Goal: Task Accomplishment & Management: Use online tool/utility

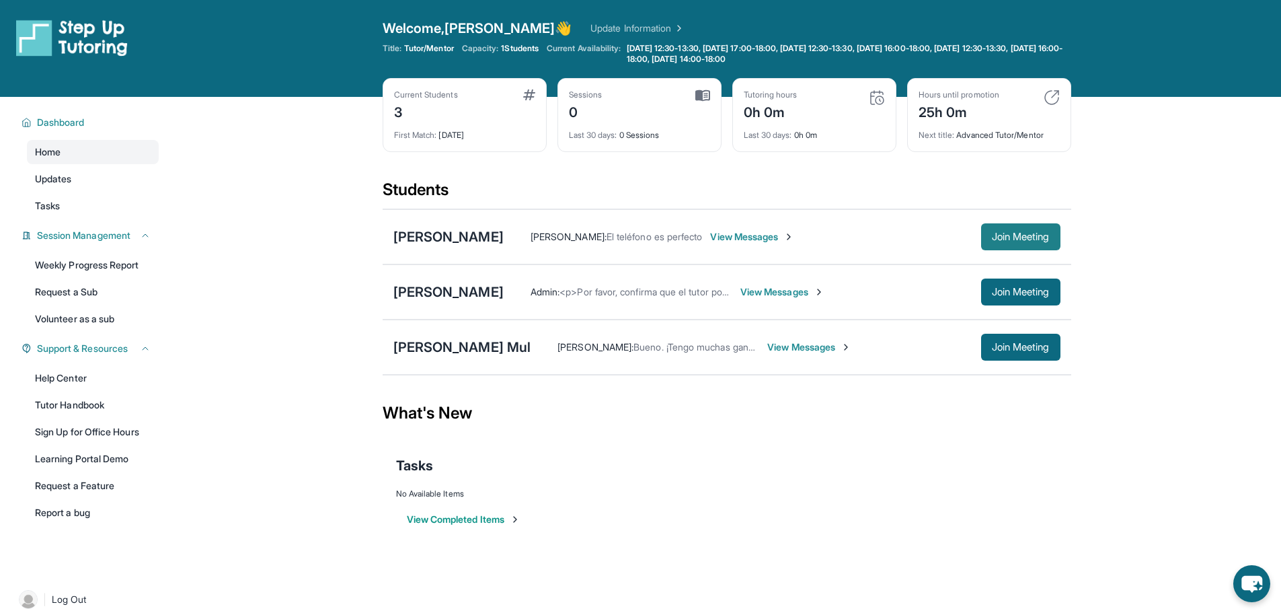
click at [1018, 233] on span "Join Meeting" at bounding box center [1021, 237] width 58 height 8
drag, startPoint x: 1034, startPoint y: 231, endPoint x: 1156, endPoint y: 208, distance: 124.4
click at [1156, 208] on main "Current Students 3 First Match : [DATE] Sessions 0 Last 30 days : 0 Sessions Tu…" at bounding box center [726, 327] width 1109 height 461
click at [783, 238] on img at bounding box center [788, 236] width 11 height 11
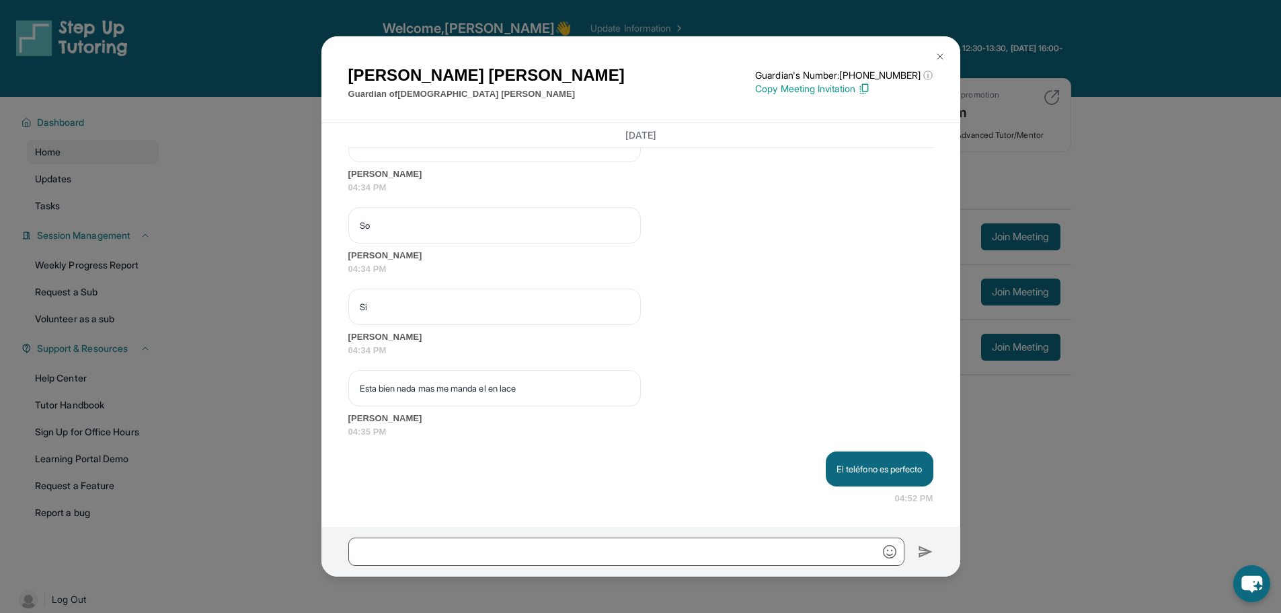
scroll to position [2139, 0]
click at [546, 529] on div at bounding box center [640, 552] width 639 height 50
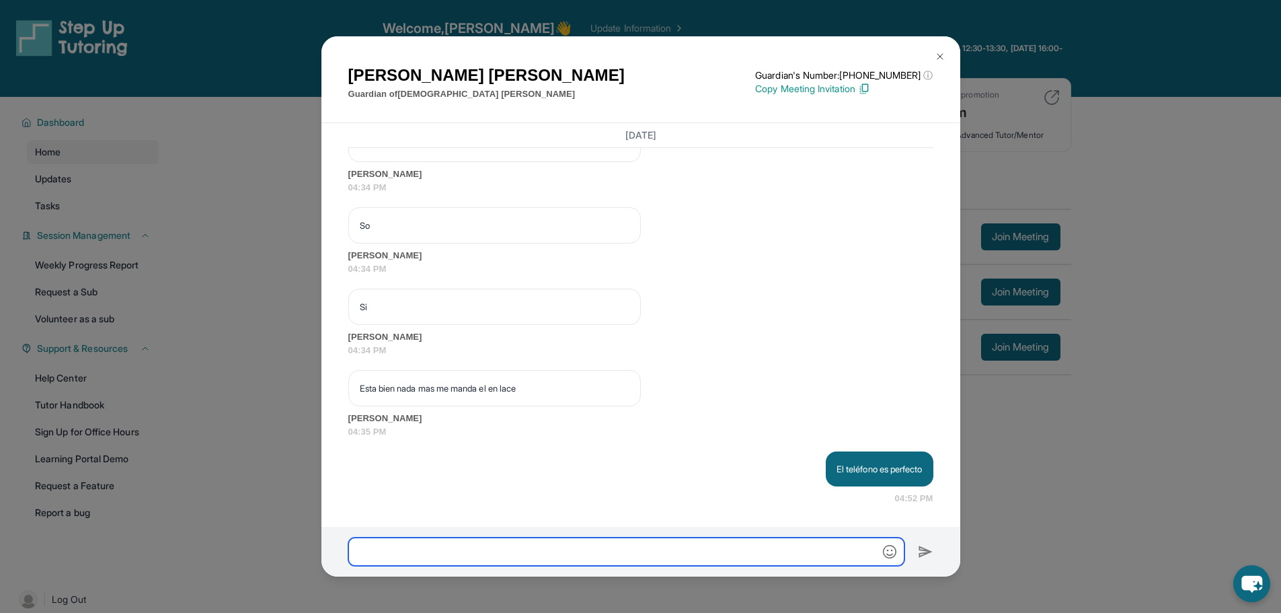
click at [540, 543] on input "text" at bounding box center [626, 551] width 556 height 28
paste input "**********"
type input "**********"
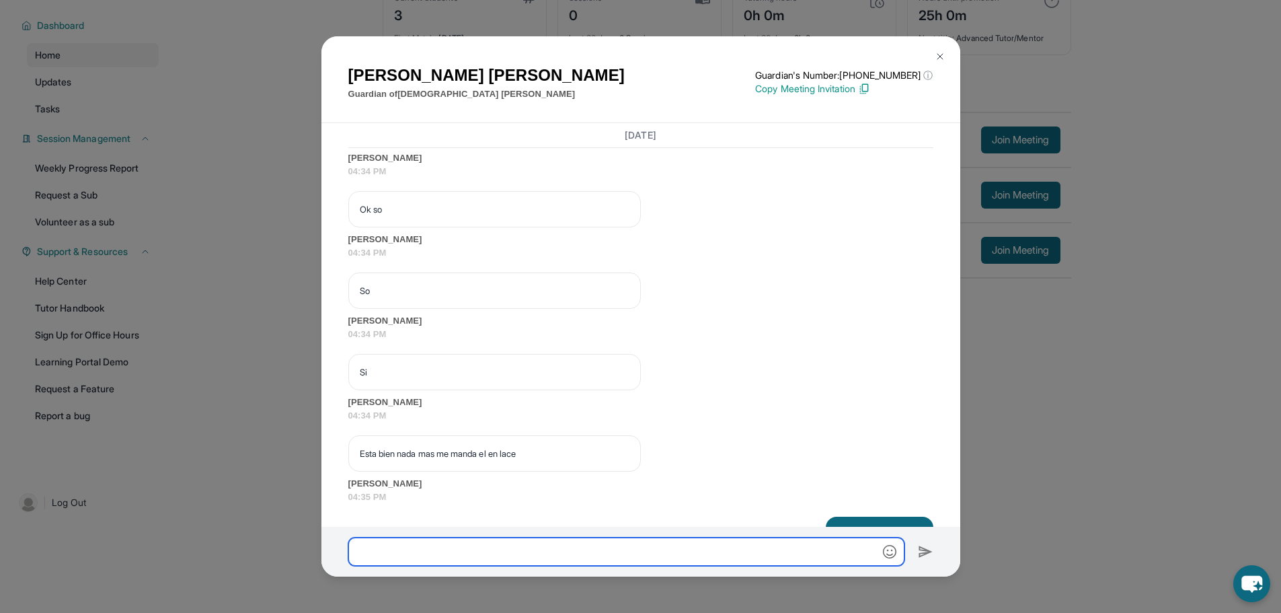
scroll to position [2417, 0]
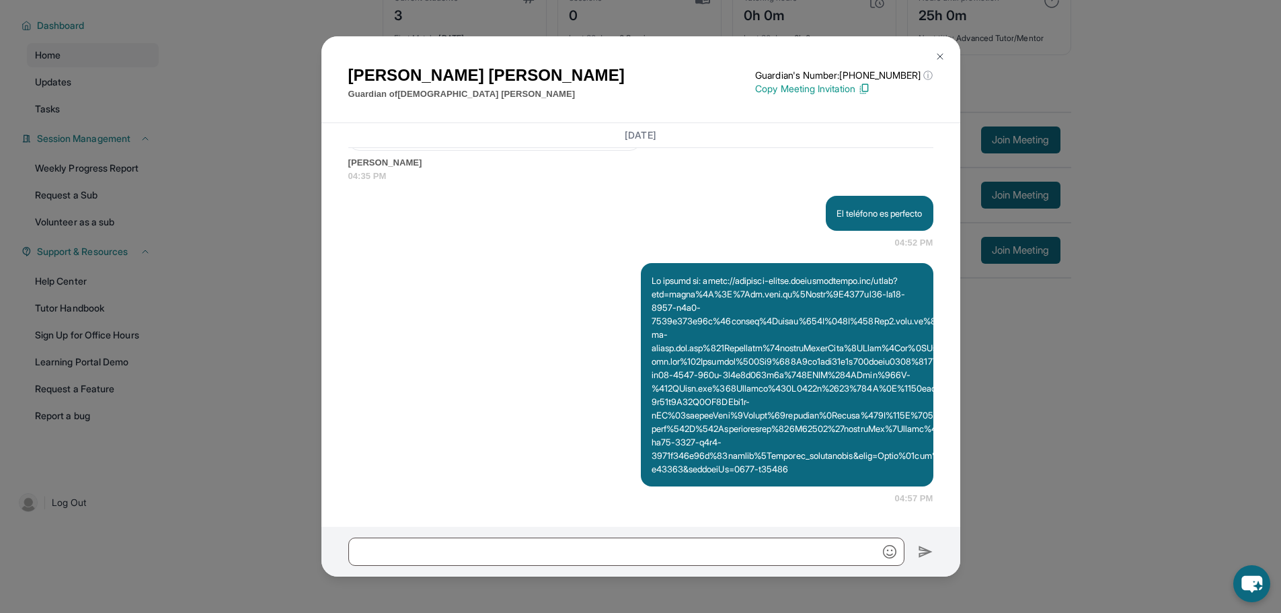
click at [943, 56] on img at bounding box center [940, 56] width 11 height 11
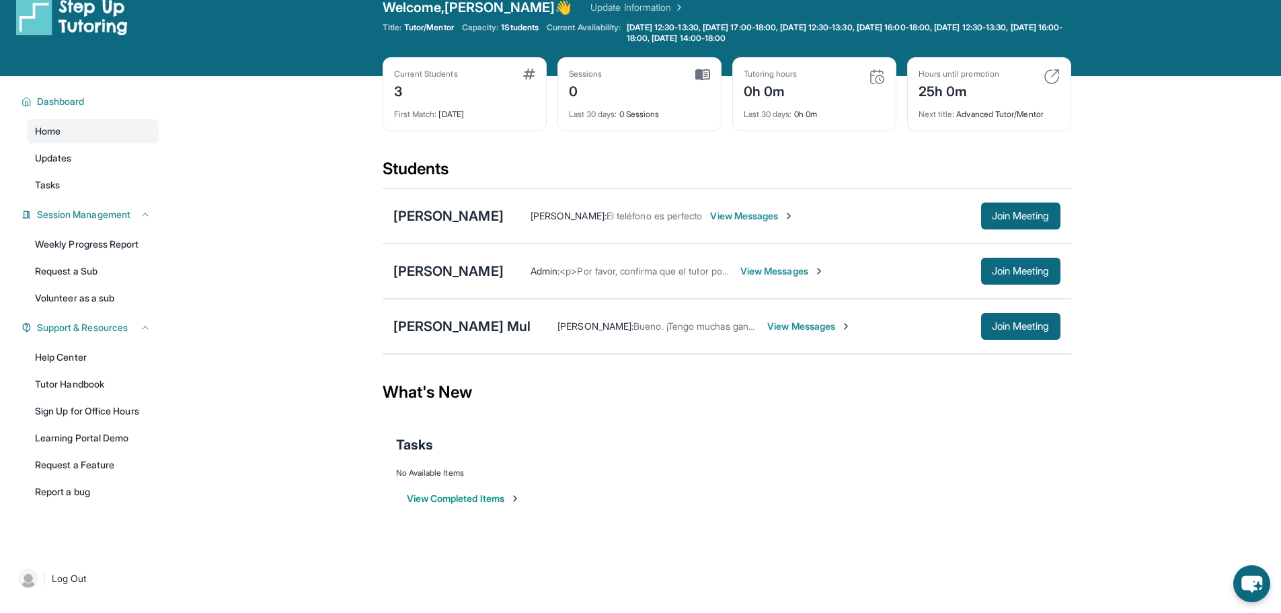
scroll to position [0, 0]
